Goal: Check status

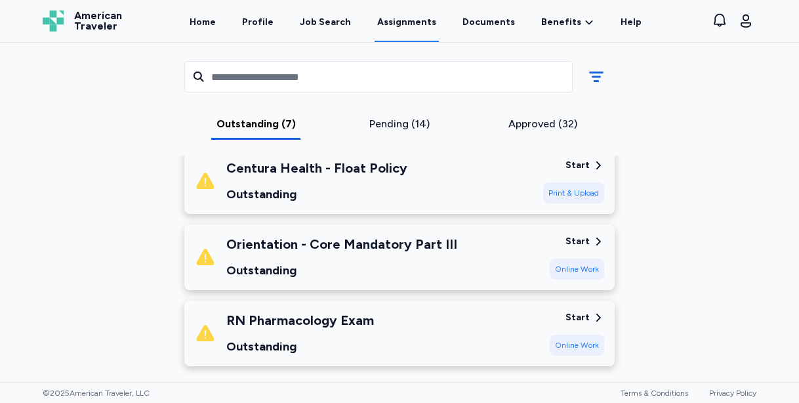
scroll to position [535, 0]
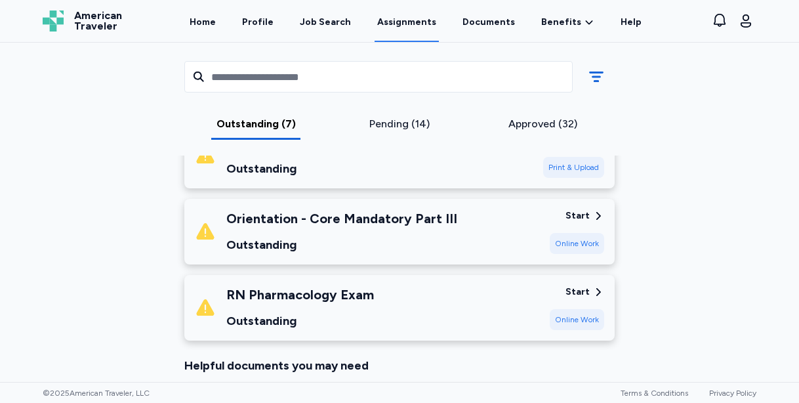
click at [375, 241] on div "Outstanding" at bounding box center [341, 245] width 231 height 18
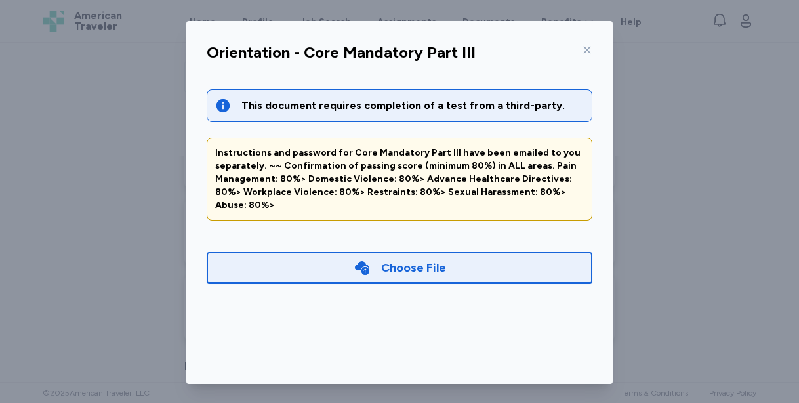
click at [394, 259] on div "Choose File" at bounding box center [413, 268] width 65 height 18
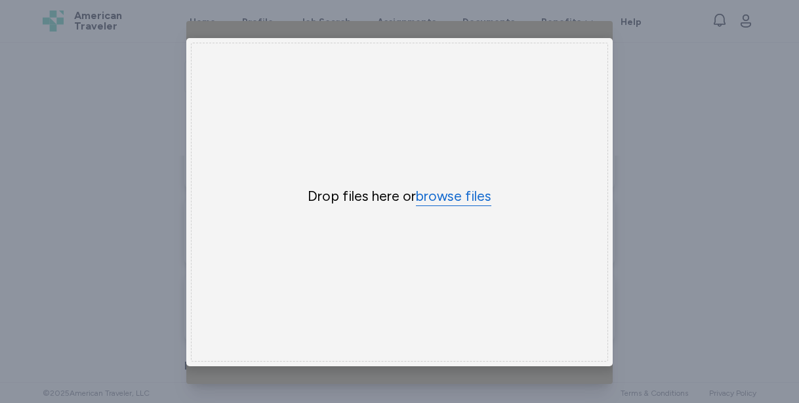
click at [442, 195] on button "browse files" at bounding box center [453, 196] width 75 height 19
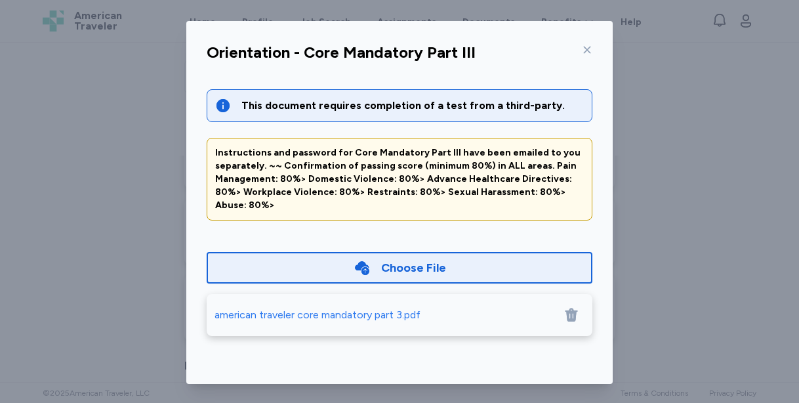
scroll to position [96, 0]
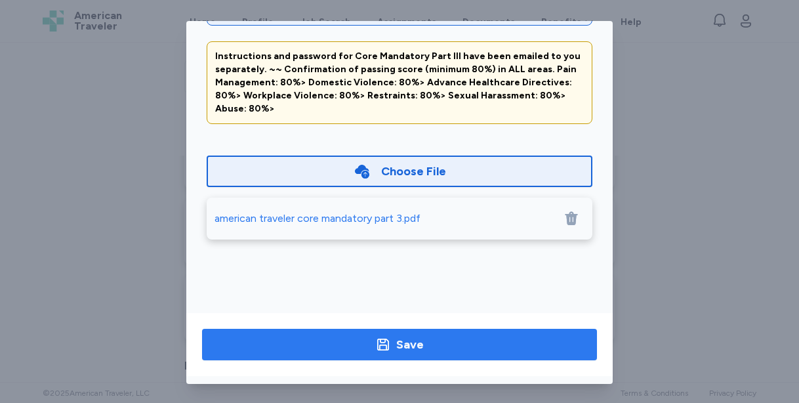
click at [472, 341] on span "Save" at bounding box center [400, 344] width 374 height 18
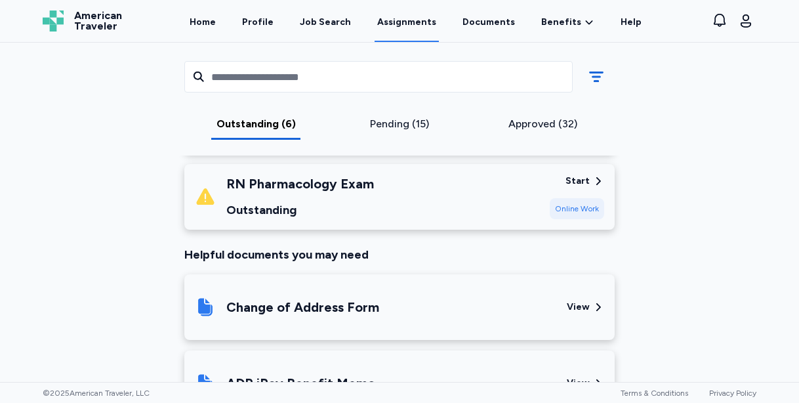
scroll to position [561, 0]
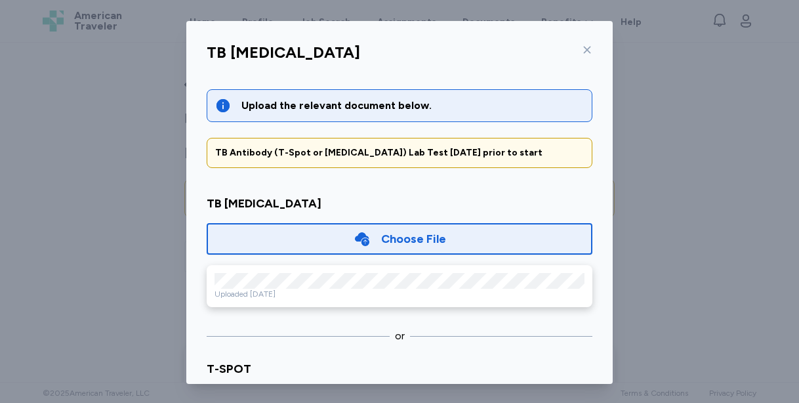
scroll to position [51, 0]
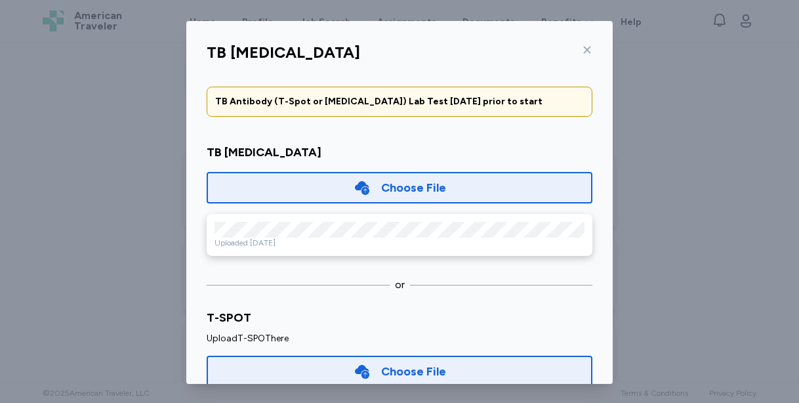
click at [588, 51] on icon at bounding box center [587, 50] width 7 height 7
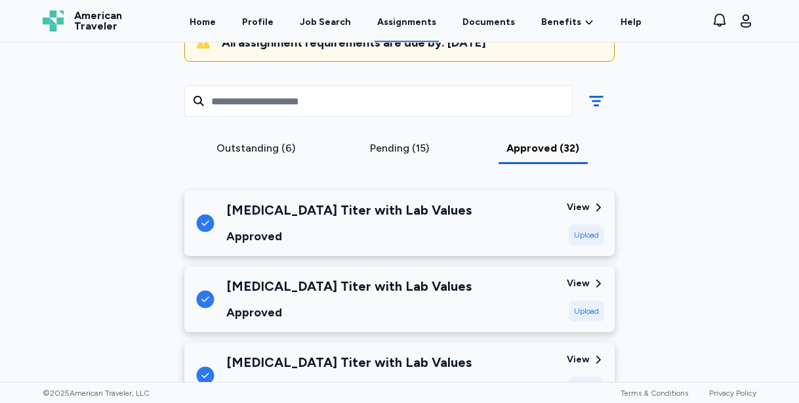
scroll to position [140, 0]
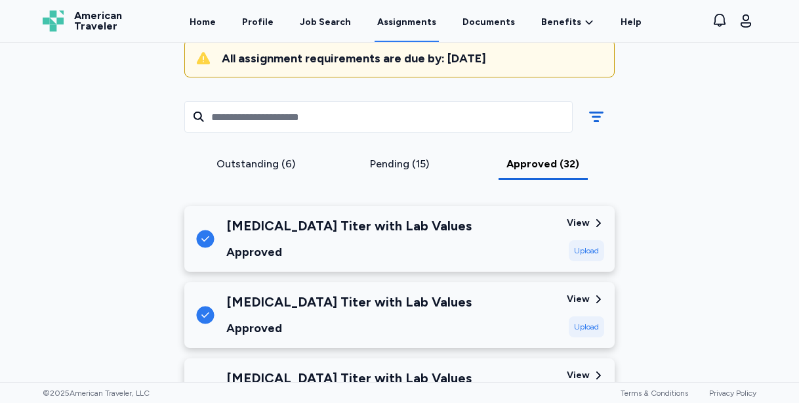
click at [270, 167] on div "Outstanding (6)" at bounding box center [256, 164] width 133 height 16
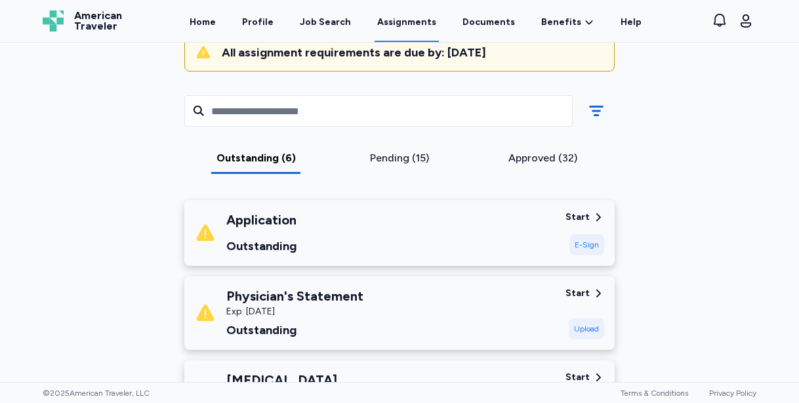
scroll to position [142, 0]
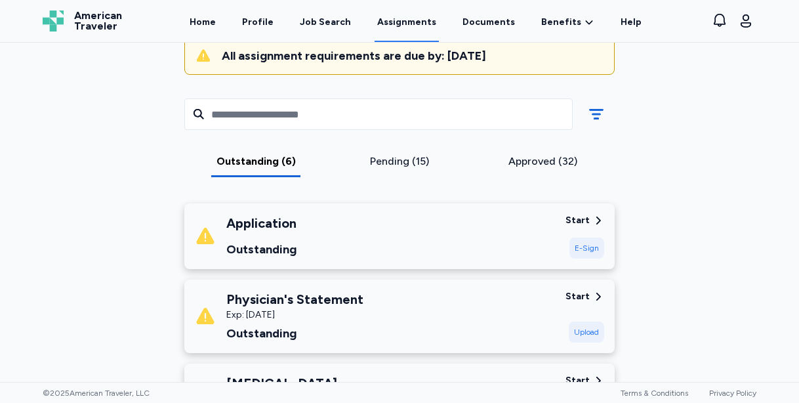
click at [400, 169] on div "Pending (15)" at bounding box center [400, 166] width 144 height 24
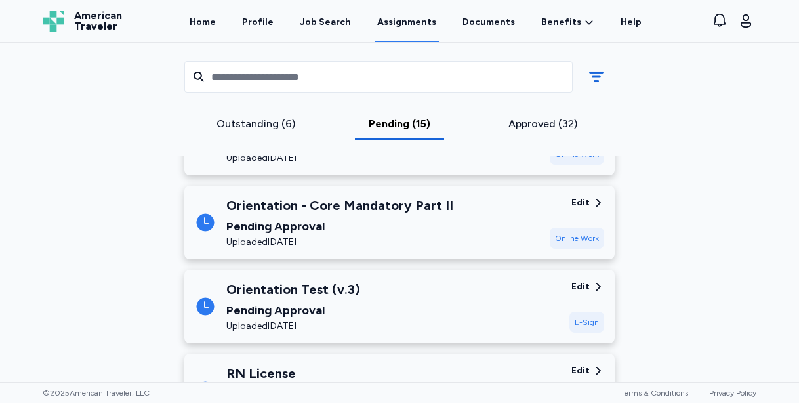
scroll to position [1262, 0]
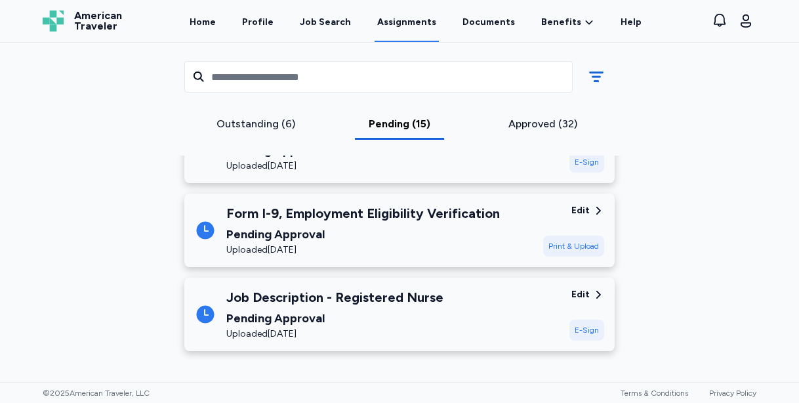
click at [531, 124] on div "Approved (32)" at bounding box center [542, 124] width 133 height 16
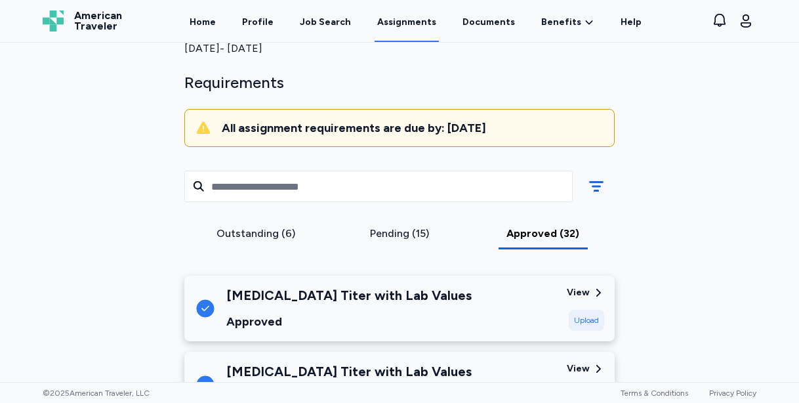
scroll to position [0, 0]
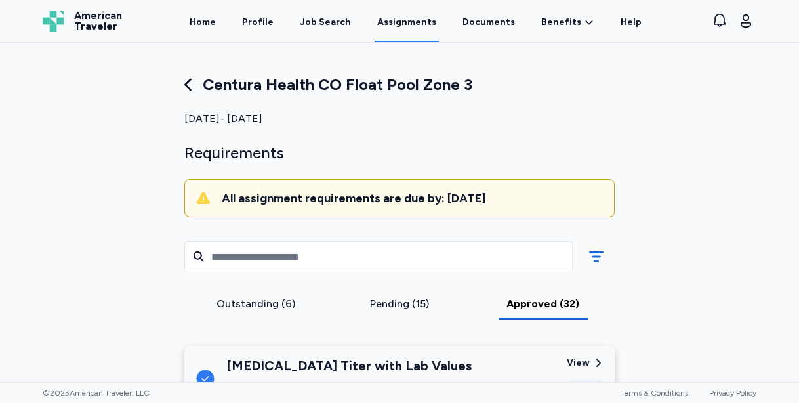
click at [247, 303] on div "Outstanding (6)" at bounding box center [256, 304] width 133 height 16
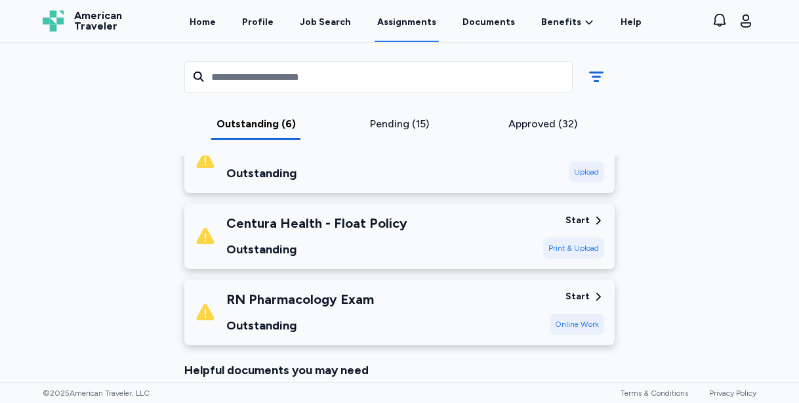
scroll to position [450, 0]
